Goal: Find specific page/section: Find specific page/section

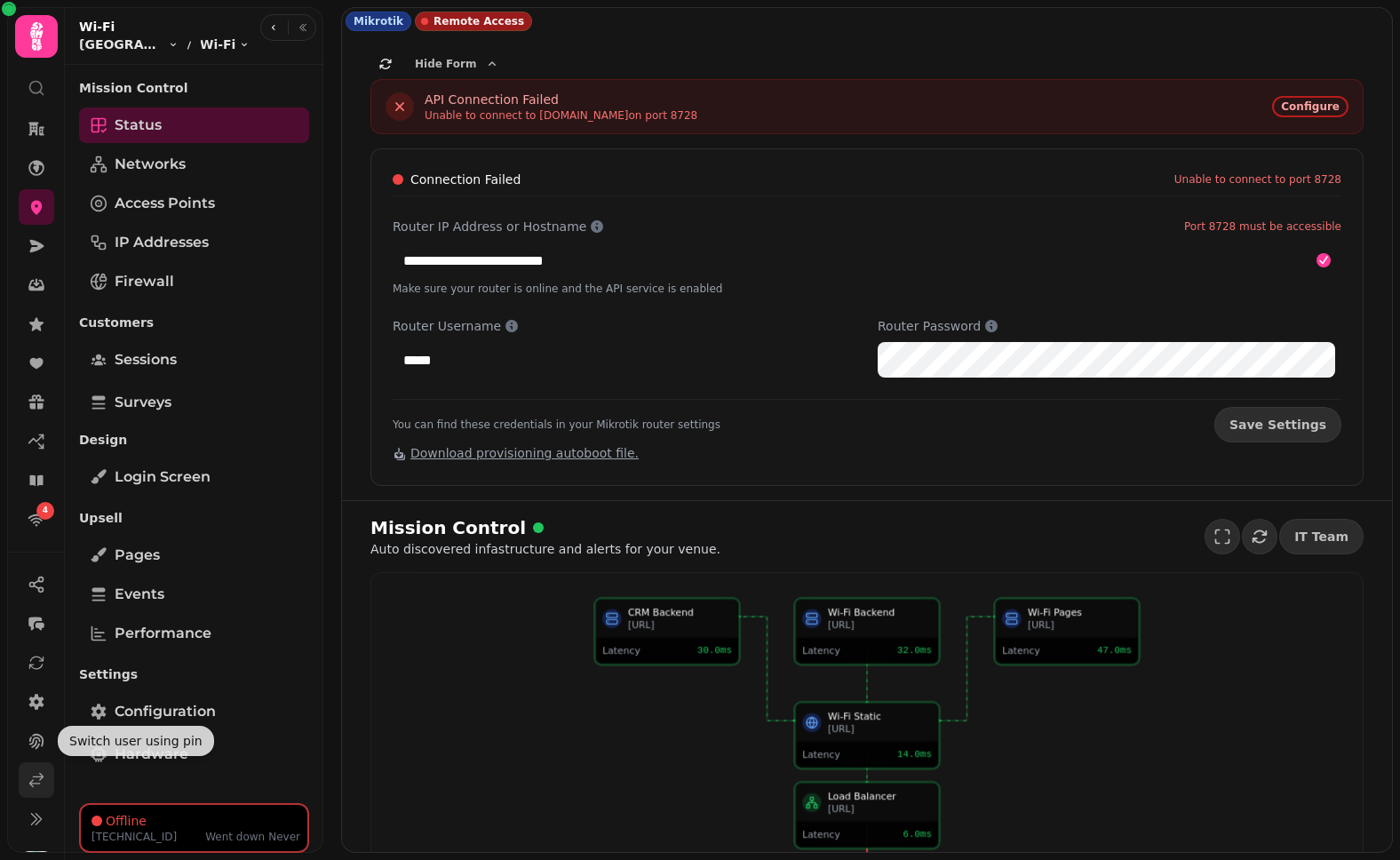
click at [37, 777] on icon at bounding box center [37, 780] width 18 height 18
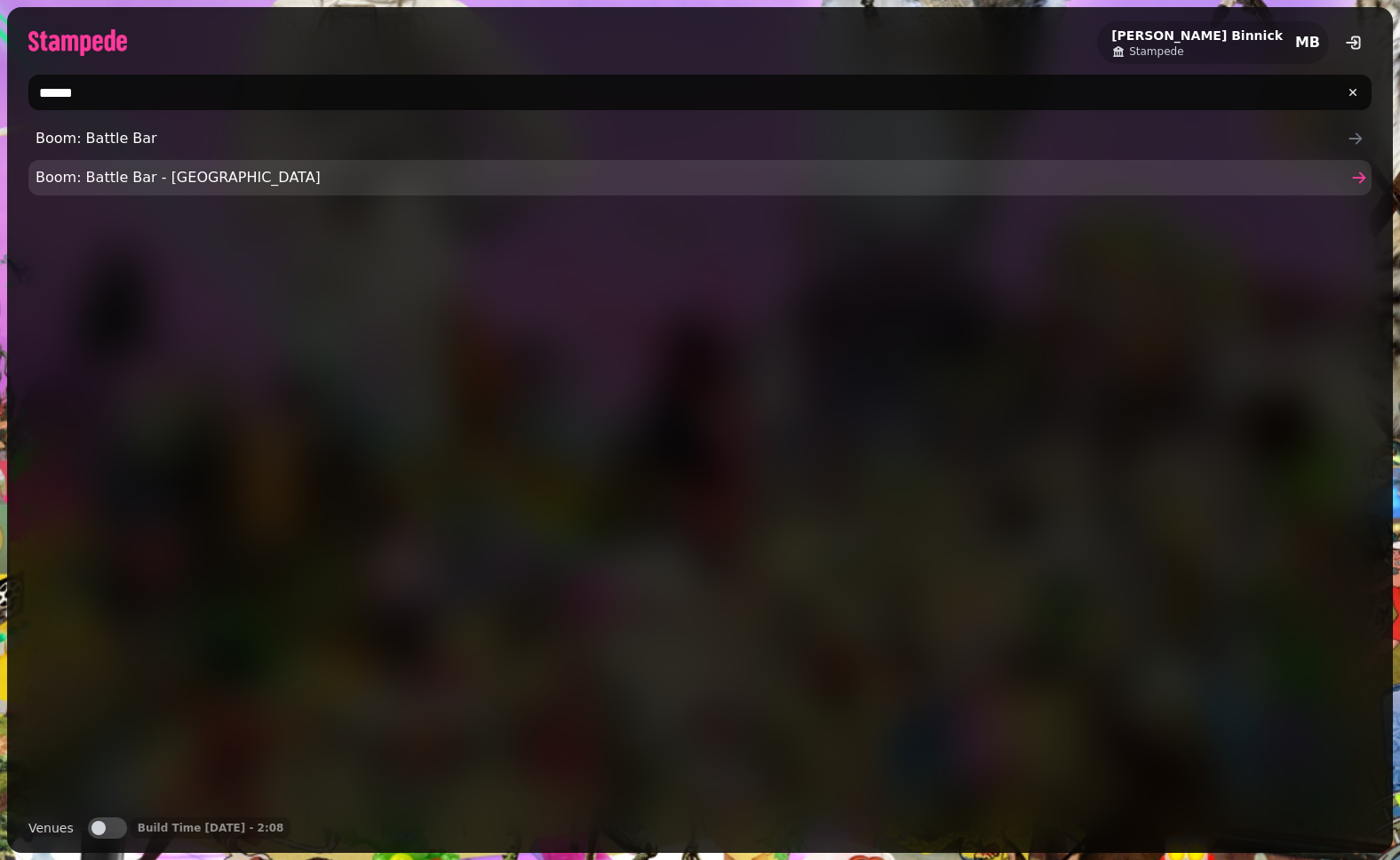
type input "*****"
click at [111, 167] on span "Boom: Battle Bar - [GEOGRAPHIC_DATA]" at bounding box center [691, 178] width 1311 height 22
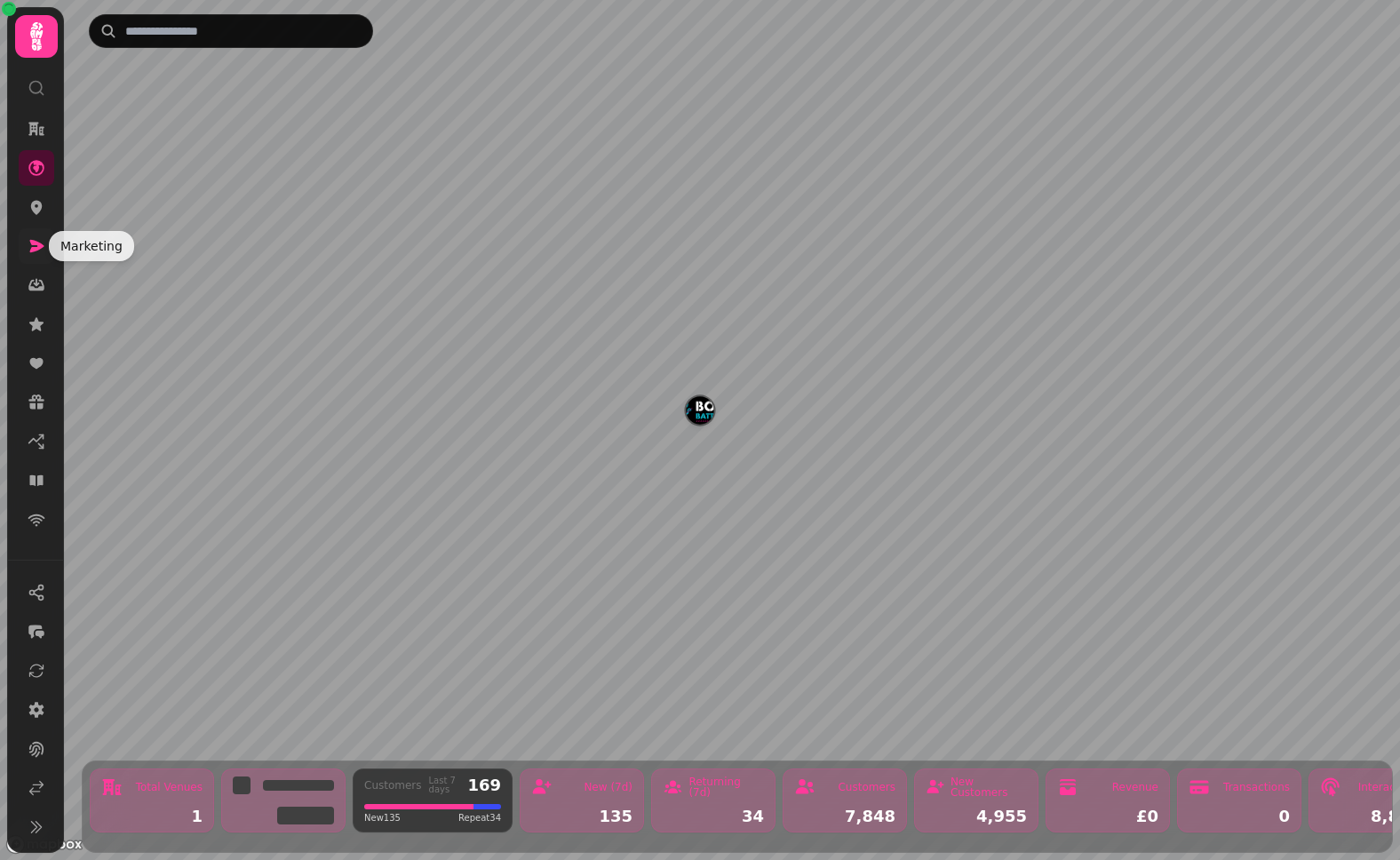
click at [32, 252] on icon at bounding box center [38, 246] width 14 height 13
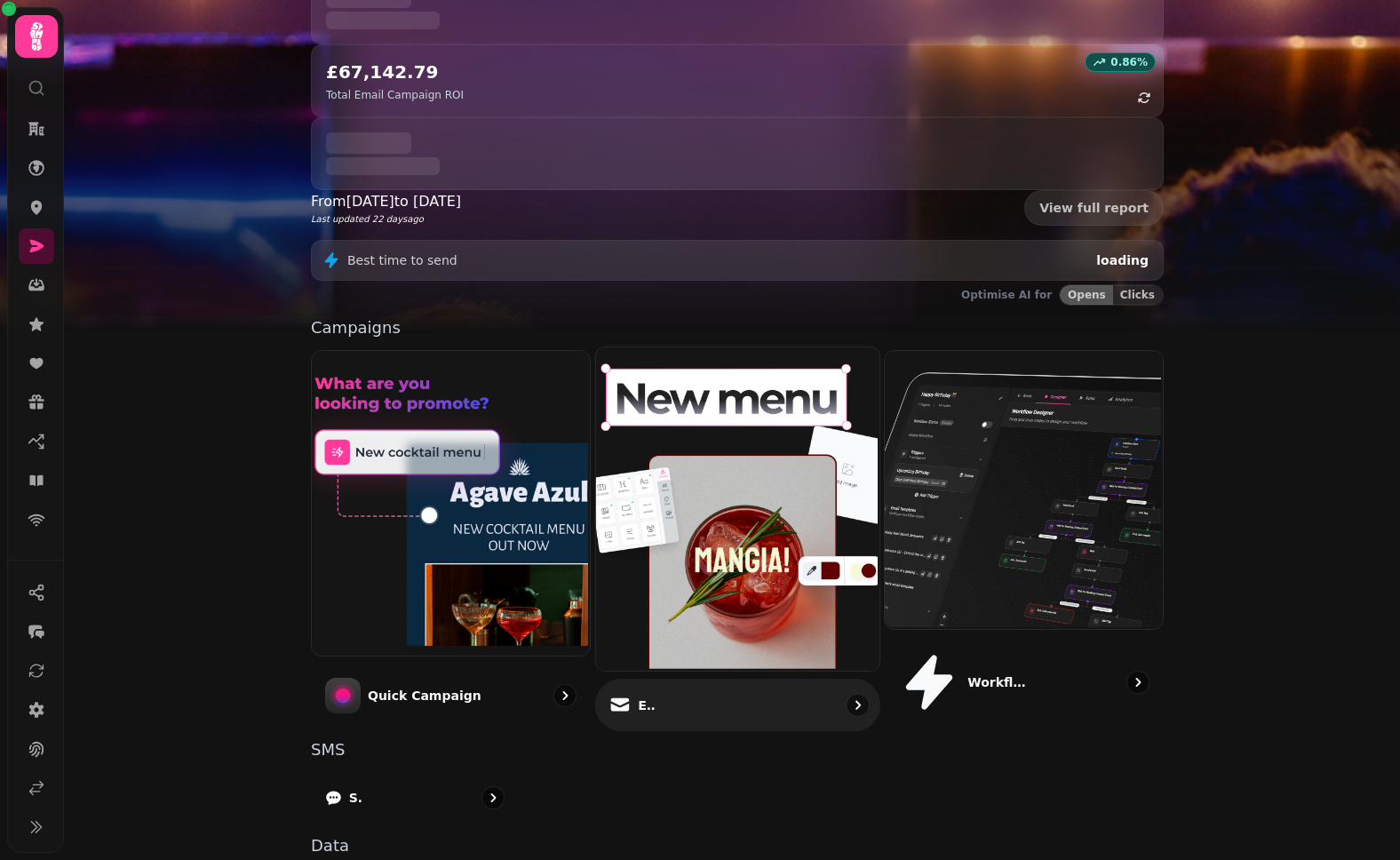
scroll to position [249, 0]
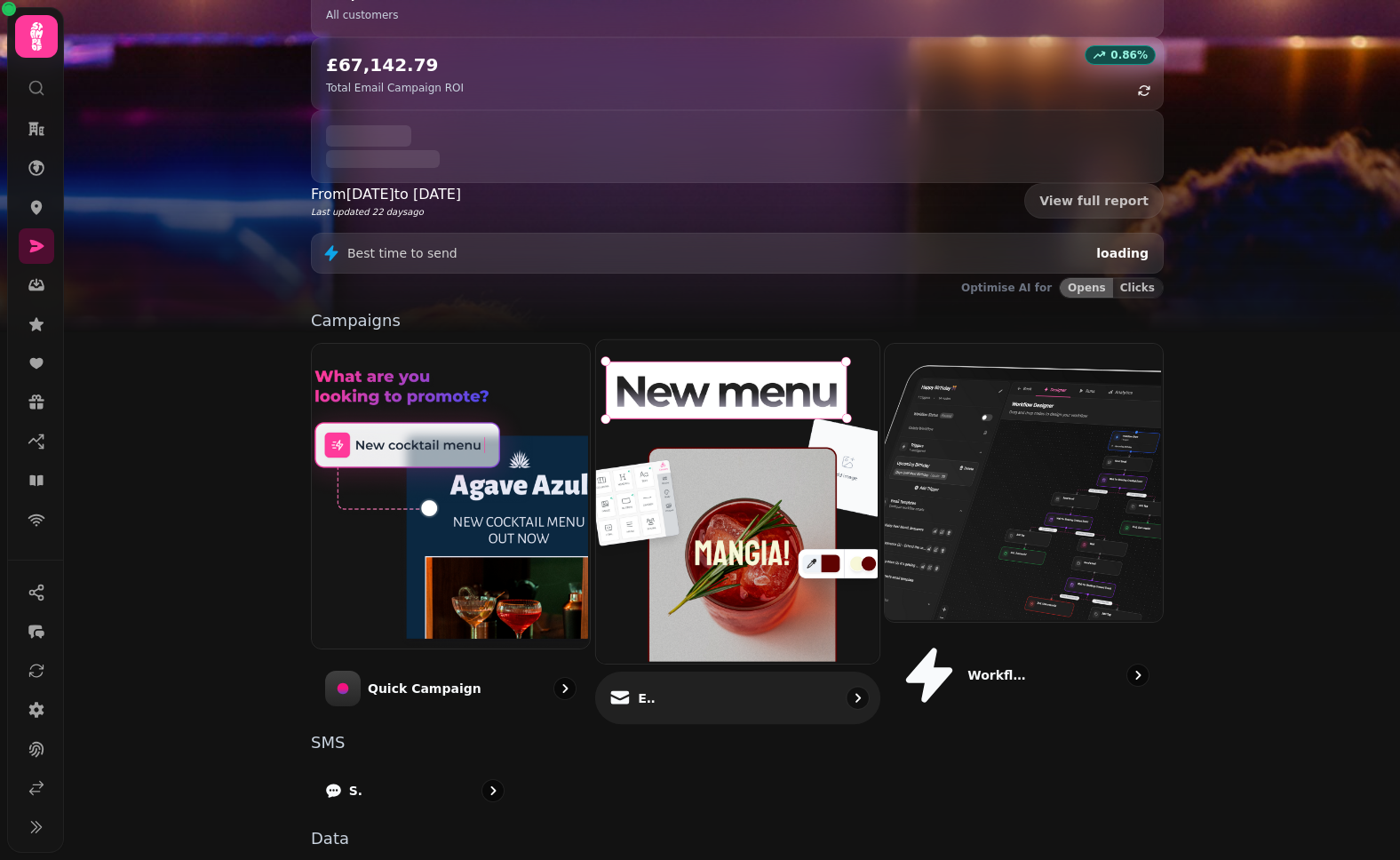
click at [678, 672] on div "Email" at bounding box center [737, 698] width 285 height 52
